Goal: Check status: Check status

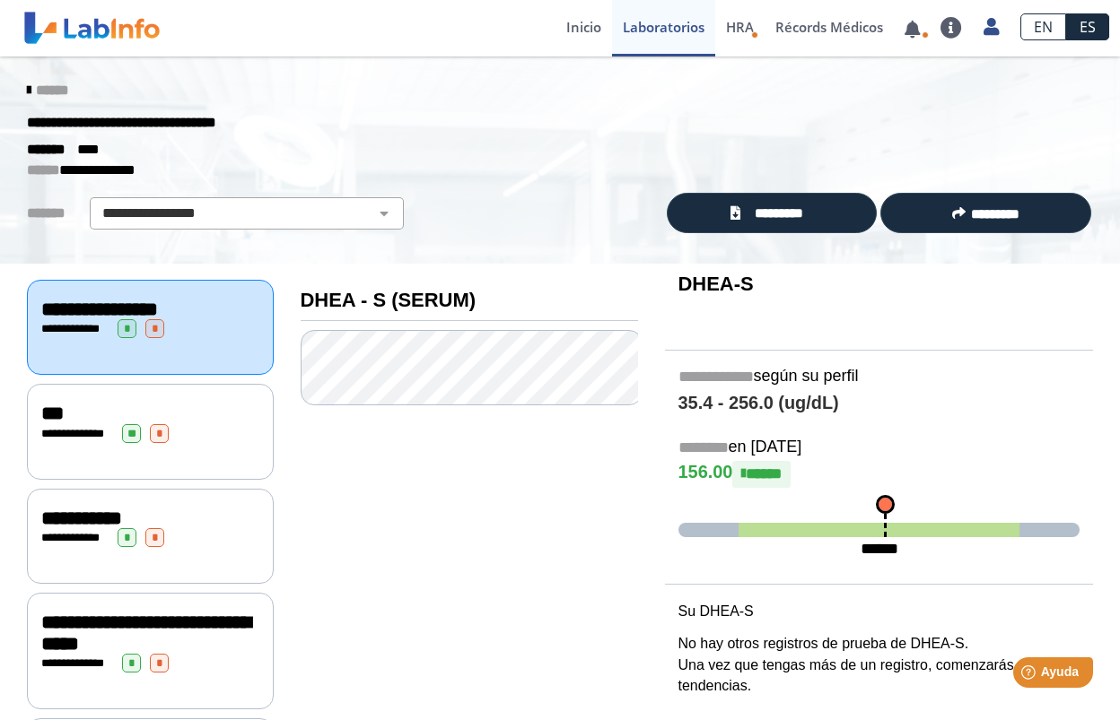
click at [118, 627] on span "**********" at bounding box center [145, 633] width 209 height 41
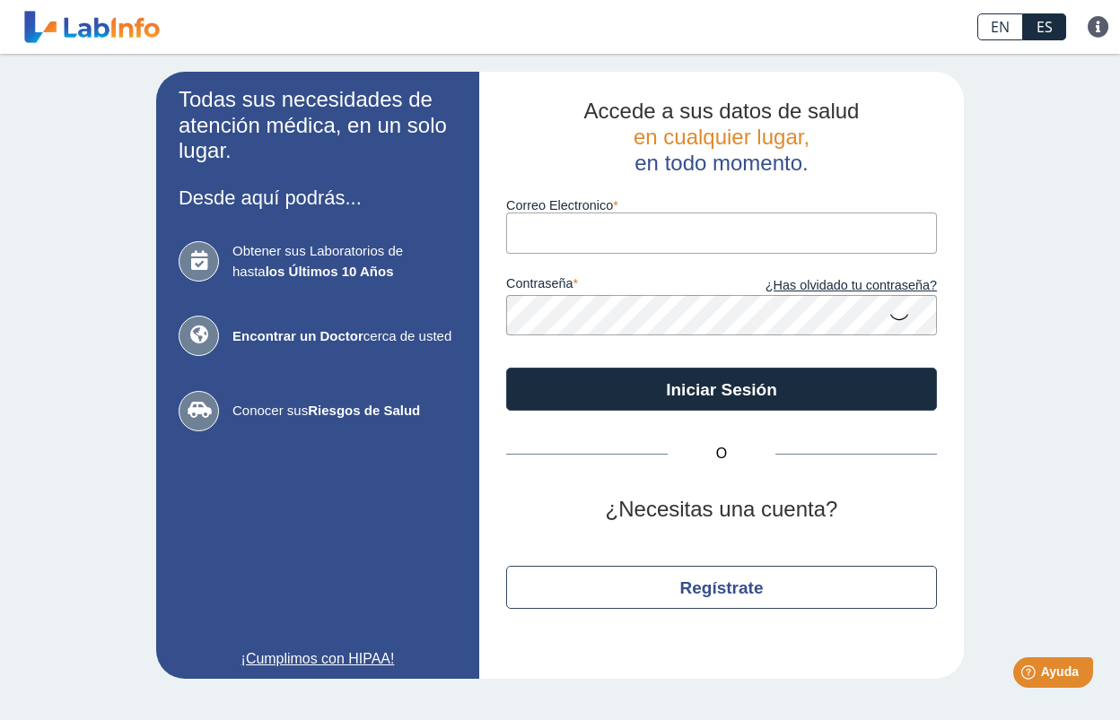
type input "[EMAIL_ADDRESS][DOMAIN_NAME]"
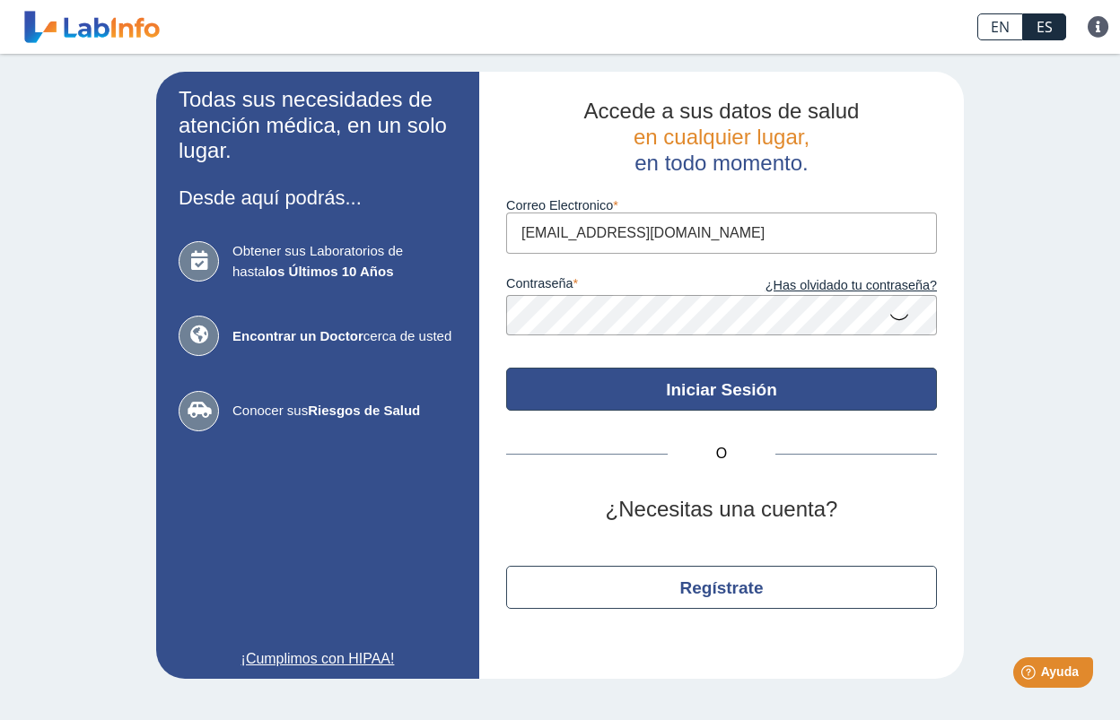
click at [667, 382] on button "Iniciar Sesión" at bounding box center [721, 389] width 431 height 43
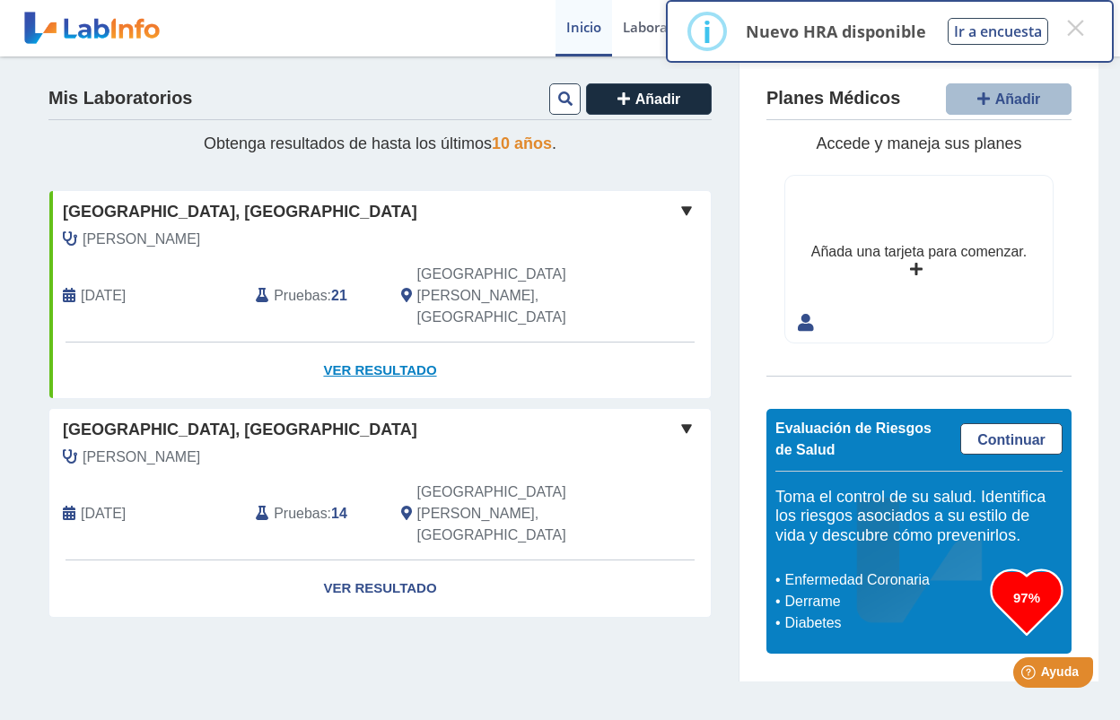
click at [380, 343] on link "Ver Resultado" at bounding box center [379, 371] width 661 height 57
